Goal: Information Seeking & Learning: Learn about a topic

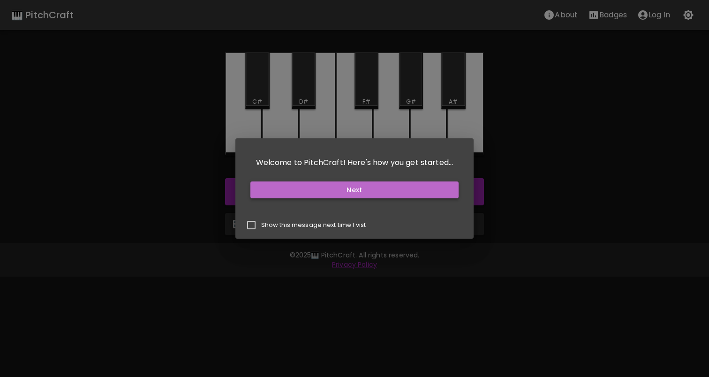
click at [394, 191] on button "Next" at bounding box center [354, 189] width 209 height 17
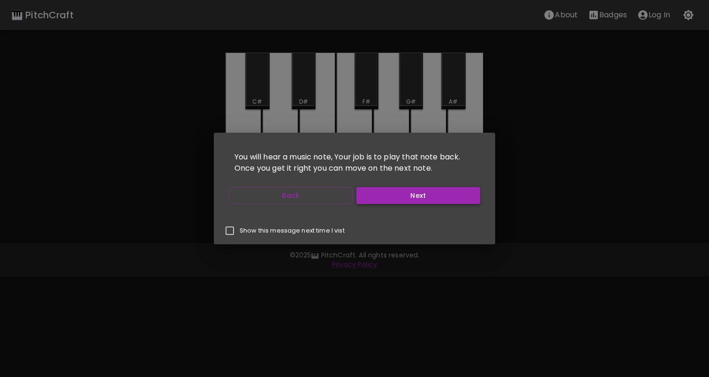
click at [392, 196] on button "Next" at bounding box center [418, 195] width 124 height 17
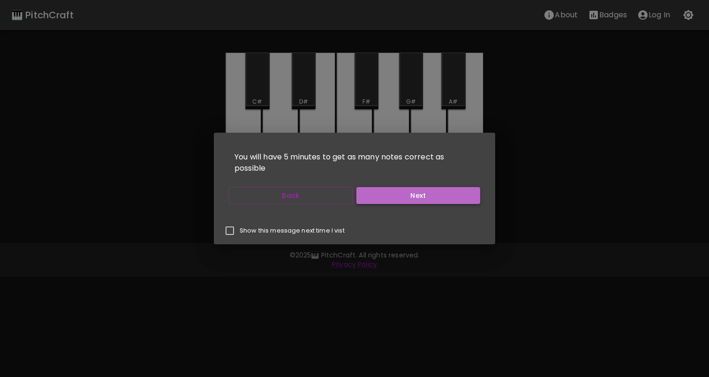
click at [392, 196] on button "Next" at bounding box center [418, 195] width 124 height 17
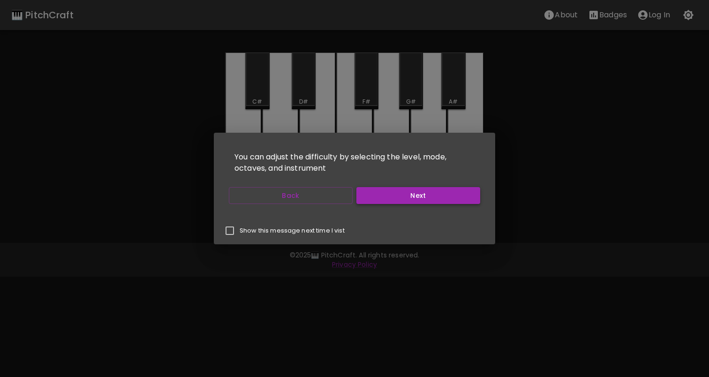
click at [392, 196] on button "Next" at bounding box center [418, 195] width 124 height 17
click at [392, 196] on button "Start Playing" at bounding box center [418, 195] width 124 height 17
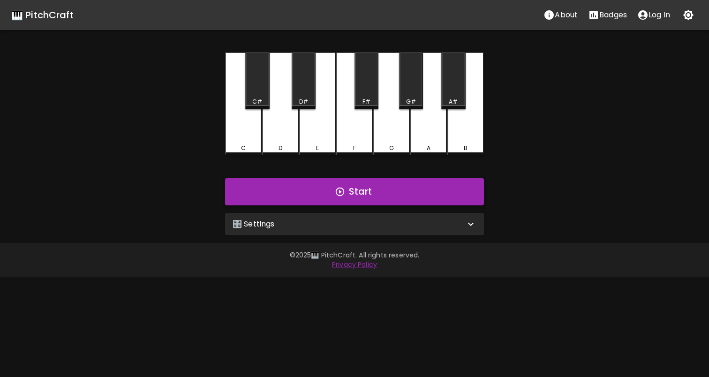
click at [384, 196] on button "Start" at bounding box center [354, 191] width 259 height 27
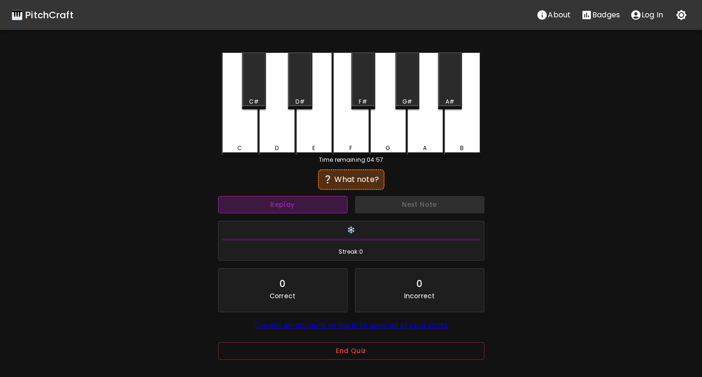
click at [296, 210] on button "Replay" at bounding box center [282, 204] width 129 height 17
click at [287, 203] on button "Replay" at bounding box center [282, 204] width 129 height 17
click at [328, 138] on div "E" at bounding box center [314, 104] width 37 height 103
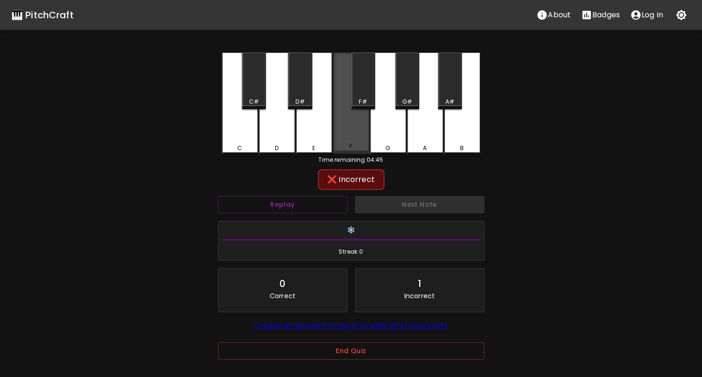
click at [351, 143] on div "F" at bounding box center [351, 103] width 37 height 101
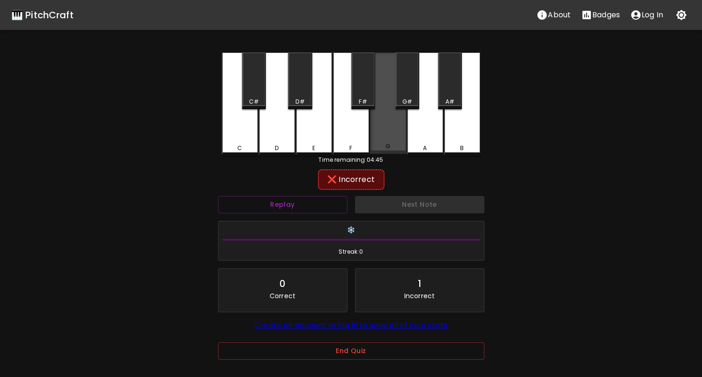
click at [388, 153] on div "G" at bounding box center [388, 103] width 37 height 101
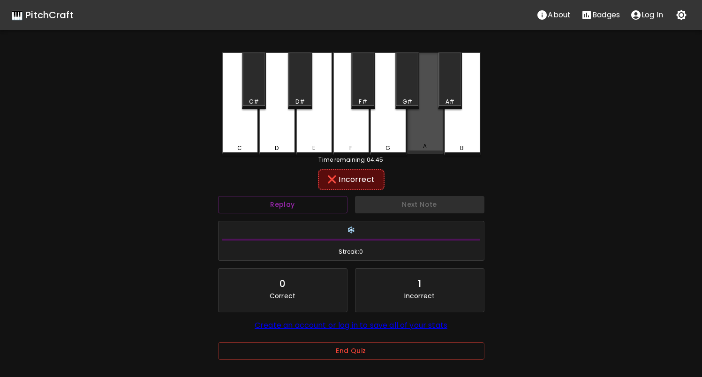
click at [414, 145] on div "A" at bounding box center [425, 146] width 35 height 8
click at [447, 144] on div "B" at bounding box center [462, 148] width 35 height 8
click at [300, 206] on button "Replay" at bounding box center [282, 204] width 129 height 17
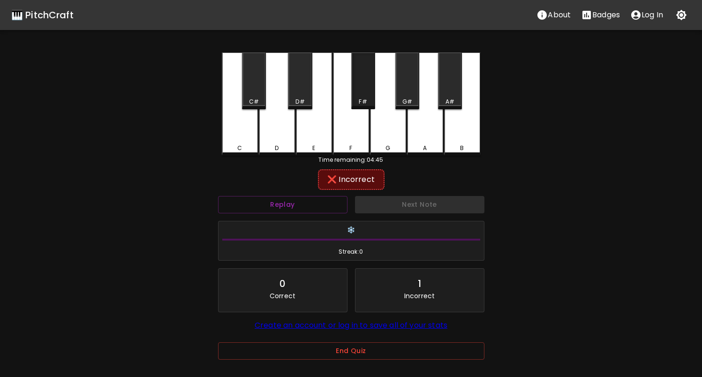
click at [365, 89] on div "F#" at bounding box center [363, 81] width 24 height 57
click at [312, 215] on div "Replay" at bounding box center [282, 204] width 137 height 25
click at [319, 206] on button "Replay" at bounding box center [282, 204] width 129 height 17
click at [412, 91] on div "G#" at bounding box center [407, 81] width 24 height 57
click at [296, 89] on div "D#" at bounding box center [300, 81] width 24 height 57
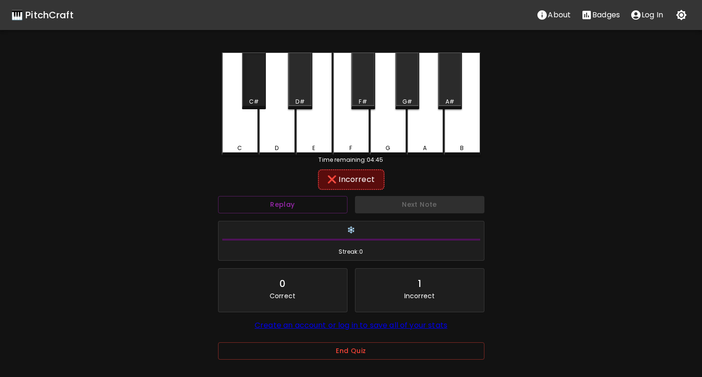
click at [256, 88] on div "C#" at bounding box center [254, 81] width 24 height 57
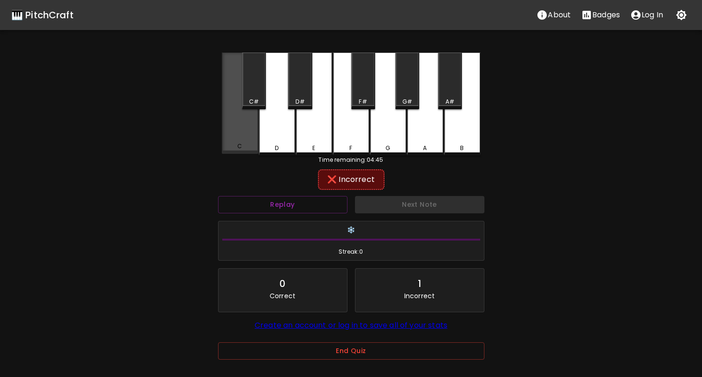
click at [250, 145] on div "C" at bounding box center [240, 146] width 35 height 8
click at [285, 144] on div "D" at bounding box center [277, 148] width 35 height 8
click at [319, 147] on div "E" at bounding box center [314, 148] width 35 height 8
click at [344, 150] on div "F" at bounding box center [351, 148] width 35 height 8
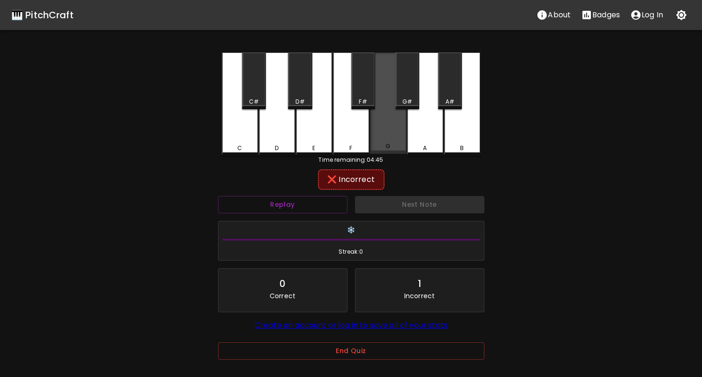
click at [394, 144] on div "G" at bounding box center [388, 146] width 35 height 8
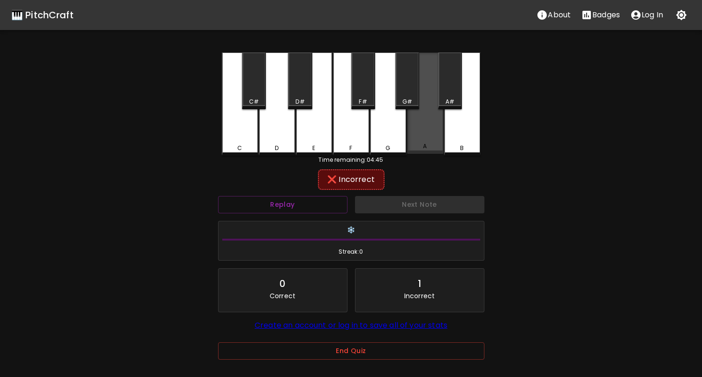
click at [423, 144] on div "A" at bounding box center [425, 146] width 4 height 8
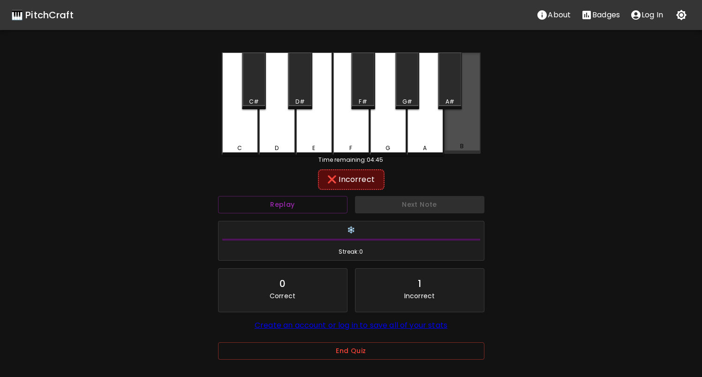
click at [462, 143] on div "B" at bounding box center [462, 103] width 37 height 101
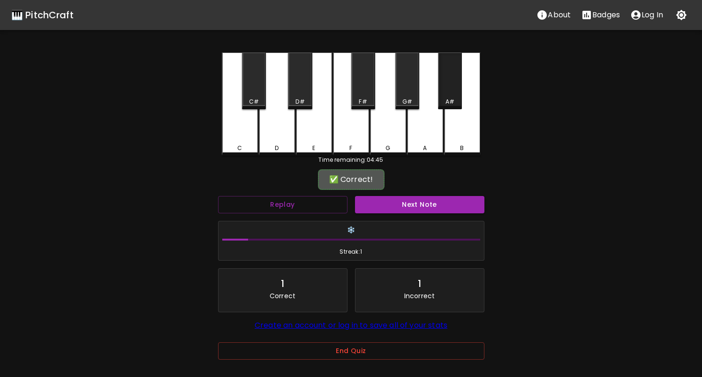
click at [454, 90] on div "A#" at bounding box center [450, 81] width 24 height 57
click at [317, 205] on button "Replay" at bounding box center [282, 204] width 129 height 17
click at [442, 99] on div "A#" at bounding box center [450, 102] width 22 height 8
click at [332, 208] on button "Replay" at bounding box center [282, 204] width 129 height 17
click at [462, 91] on div "B" at bounding box center [462, 103] width 37 height 101
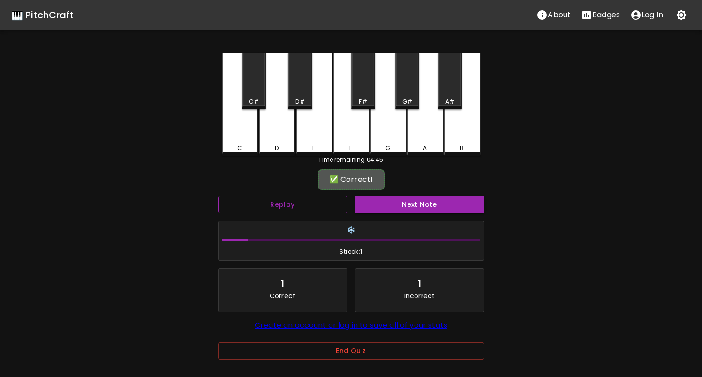
click at [300, 199] on button "Replay" at bounding box center [282, 204] width 129 height 17
click at [450, 83] on div "A#" at bounding box center [450, 81] width 24 height 57
click at [234, 131] on div "C" at bounding box center [240, 104] width 37 height 103
click at [249, 75] on div "C#" at bounding box center [254, 81] width 24 height 57
drag, startPoint x: 278, startPoint y: 136, endPoint x: 296, endPoint y: 98, distance: 42.6
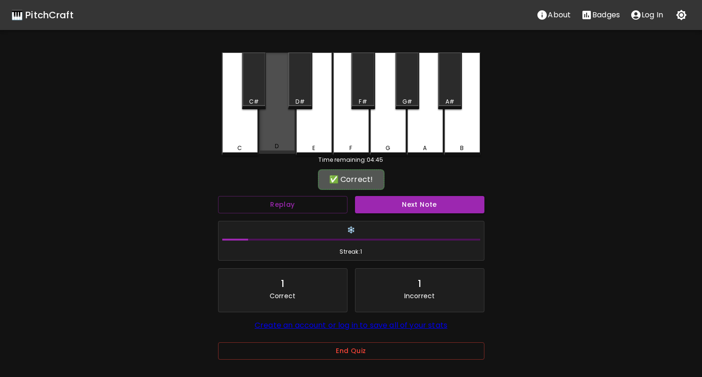
click at [278, 136] on div "D" at bounding box center [277, 103] width 37 height 101
click at [299, 91] on div "D#" at bounding box center [300, 81] width 24 height 57
click at [309, 122] on div "E" at bounding box center [314, 104] width 37 height 103
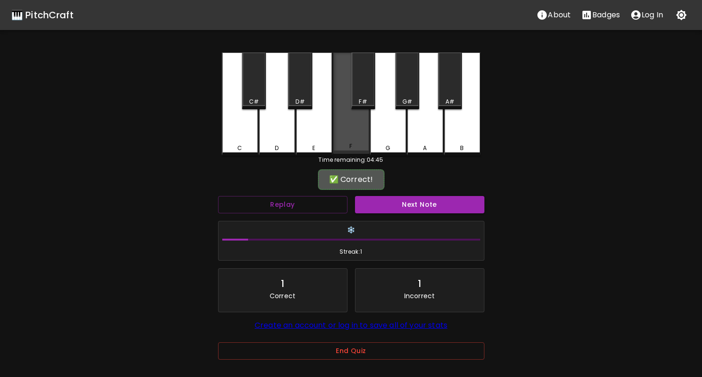
click at [353, 117] on div "F" at bounding box center [351, 103] width 37 height 101
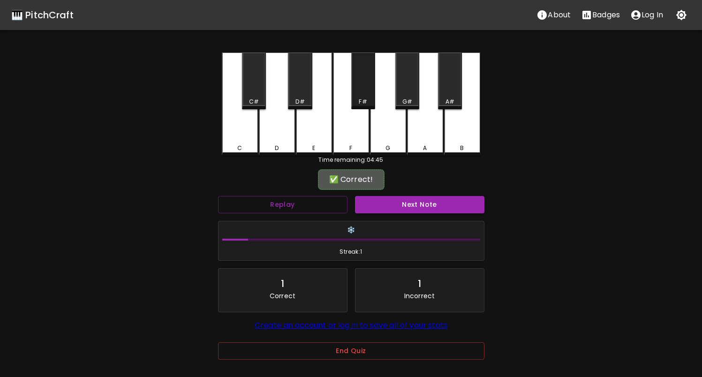
click at [368, 97] on div "F#" at bounding box center [363, 81] width 24 height 57
click at [386, 124] on div "G" at bounding box center [388, 104] width 37 height 103
click at [403, 91] on div "G#" at bounding box center [407, 81] width 24 height 57
click at [420, 129] on div "A" at bounding box center [425, 104] width 37 height 103
click at [449, 129] on div "B" at bounding box center [462, 104] width 37 height 103
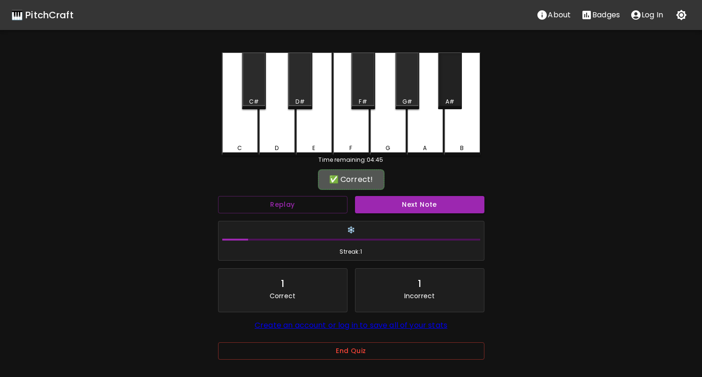
click at [444, 88] on div "A#" at bounding box center [450, 81] width 24 height 57
click at [395, 212] on button "Next Note" at bounding box center [419, 204] width 129 height 17
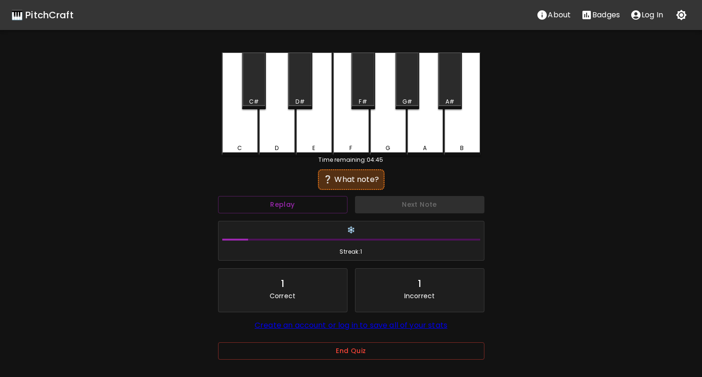
click at [297, 89] on div "D#" at bounding box center [300, 81] width 24 height 57
